Goal: Information Seeking & Learning: Check status

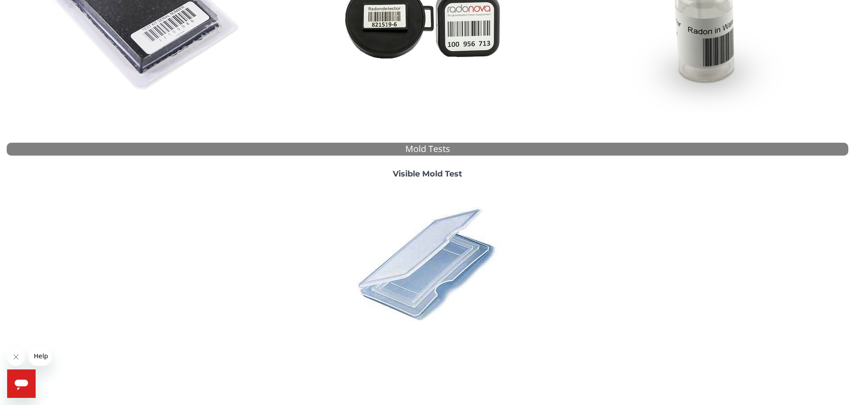
scroll to position [245, 0]
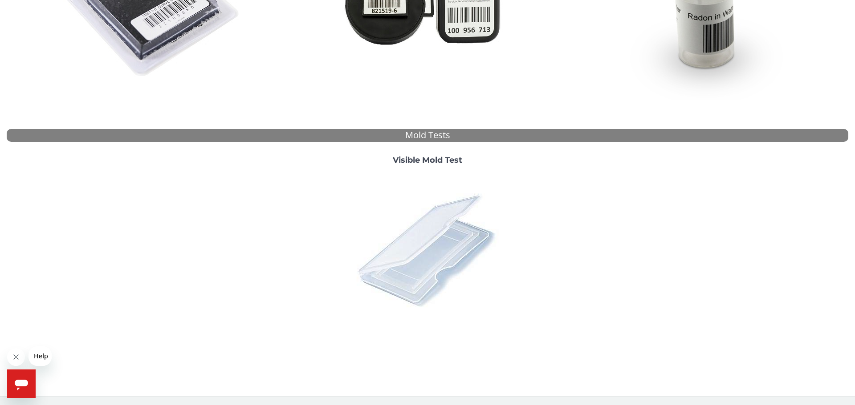
click at [451, 251] on img at bounding box center [427, 250] width 156 height 156
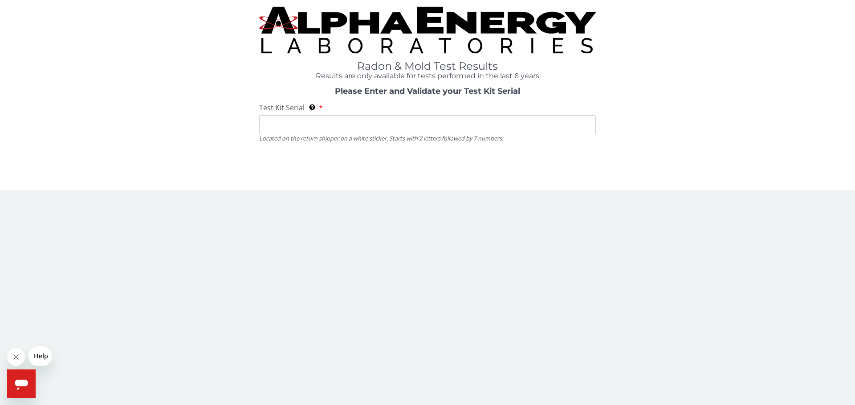
scroll to position [0, 0]
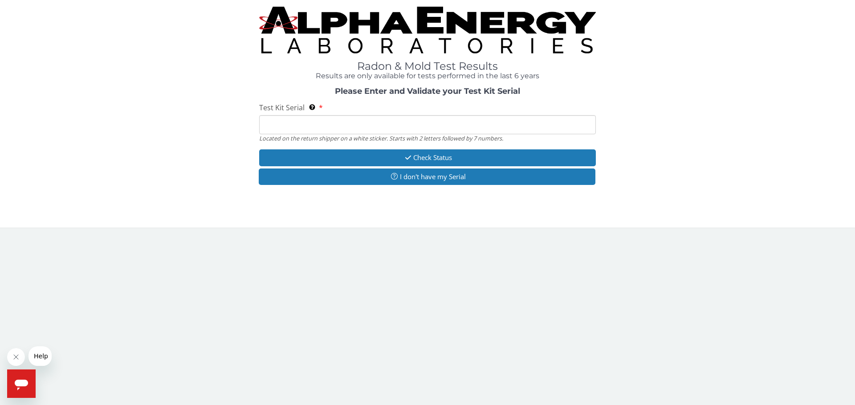
click at [400, 124] on input "Test Kit Serial Located on the return shipper on a white sticker. Starts with 2…" at bounding box center [427, 124] width 336 height 19
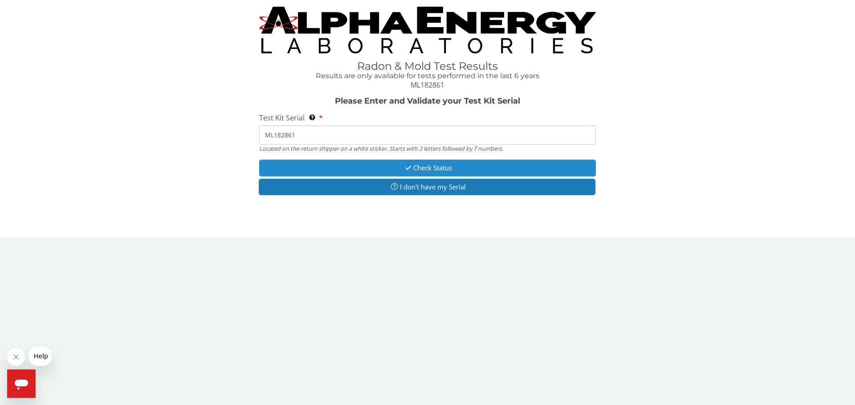
type input "ML182861"
click at [415, 173] on button "Check Status" at bounding box center [427, 168] width 336 height 16
